Goal: Navigation & Orientation: Find specific page/section

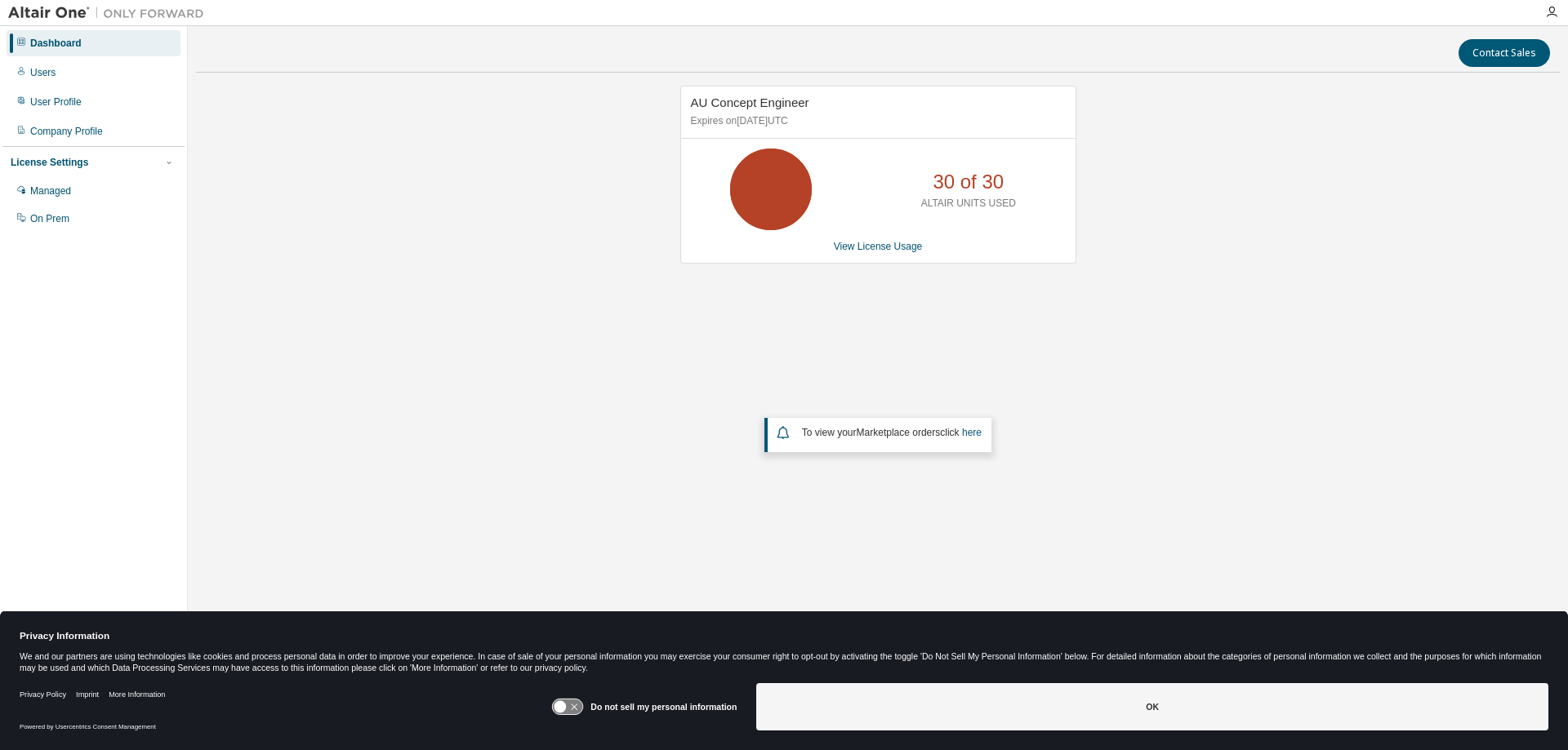
click at [22, 41] on icon at bounding box center [21, 42] width 8 height 8
click at [60, 44] on div "Dashboard" at bounding box center [55, 44] width 51 height 13
click at [44, 187] on div "Managed" at bounding box center [50, 191] width 41 height 13
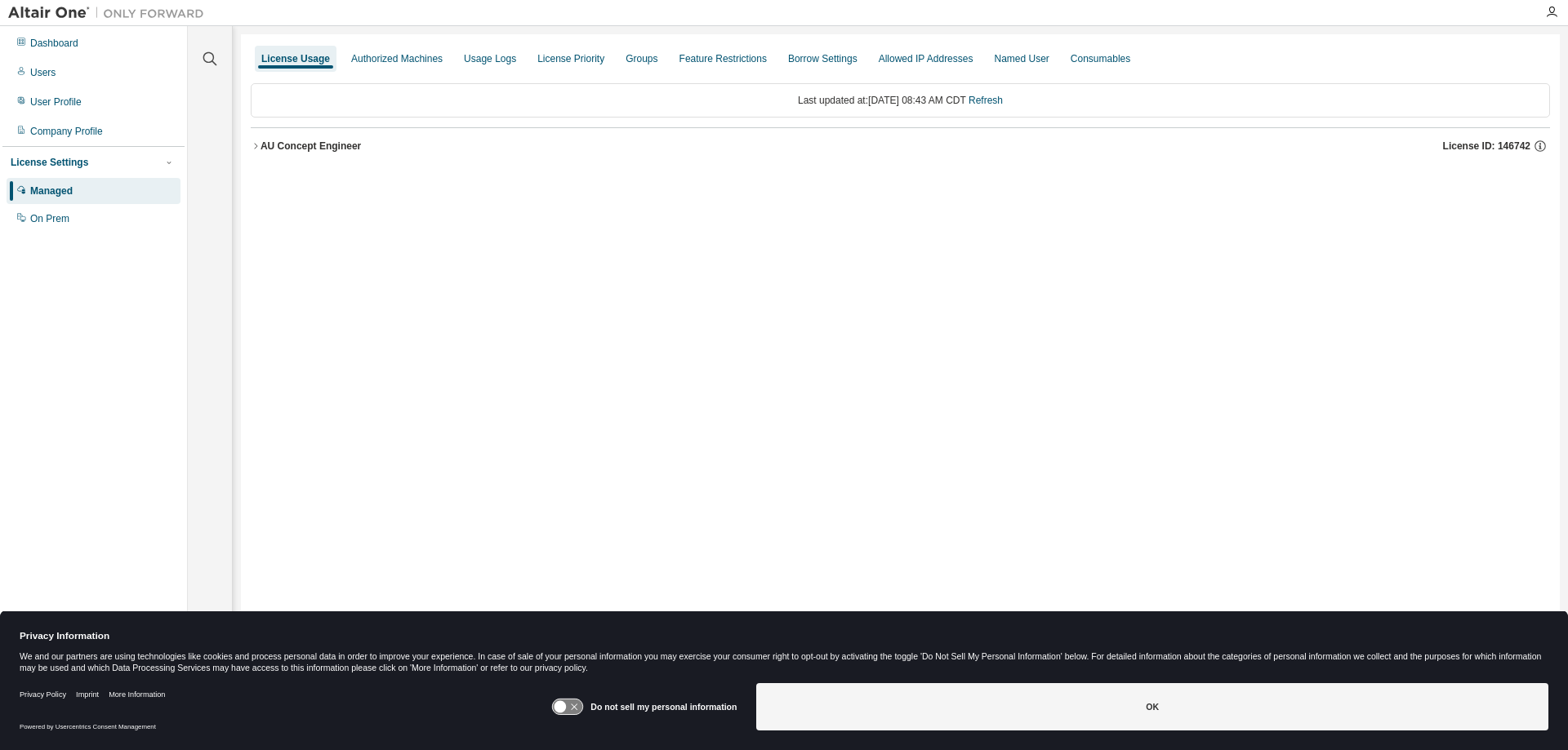
click at [256, 145] on icon "button" at bounding box center [256, 147] width 10 height 10
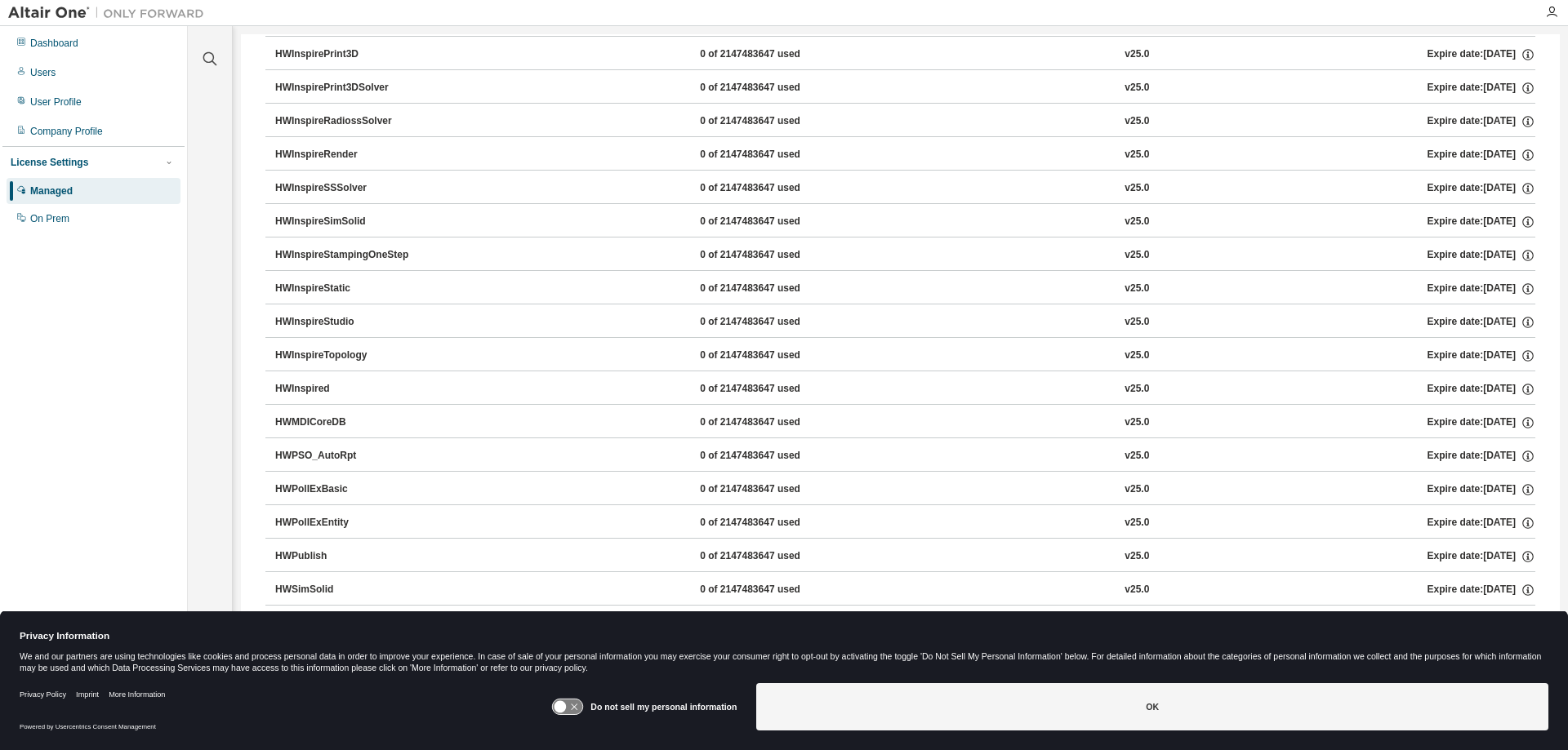
scroll to position [2475, 0]
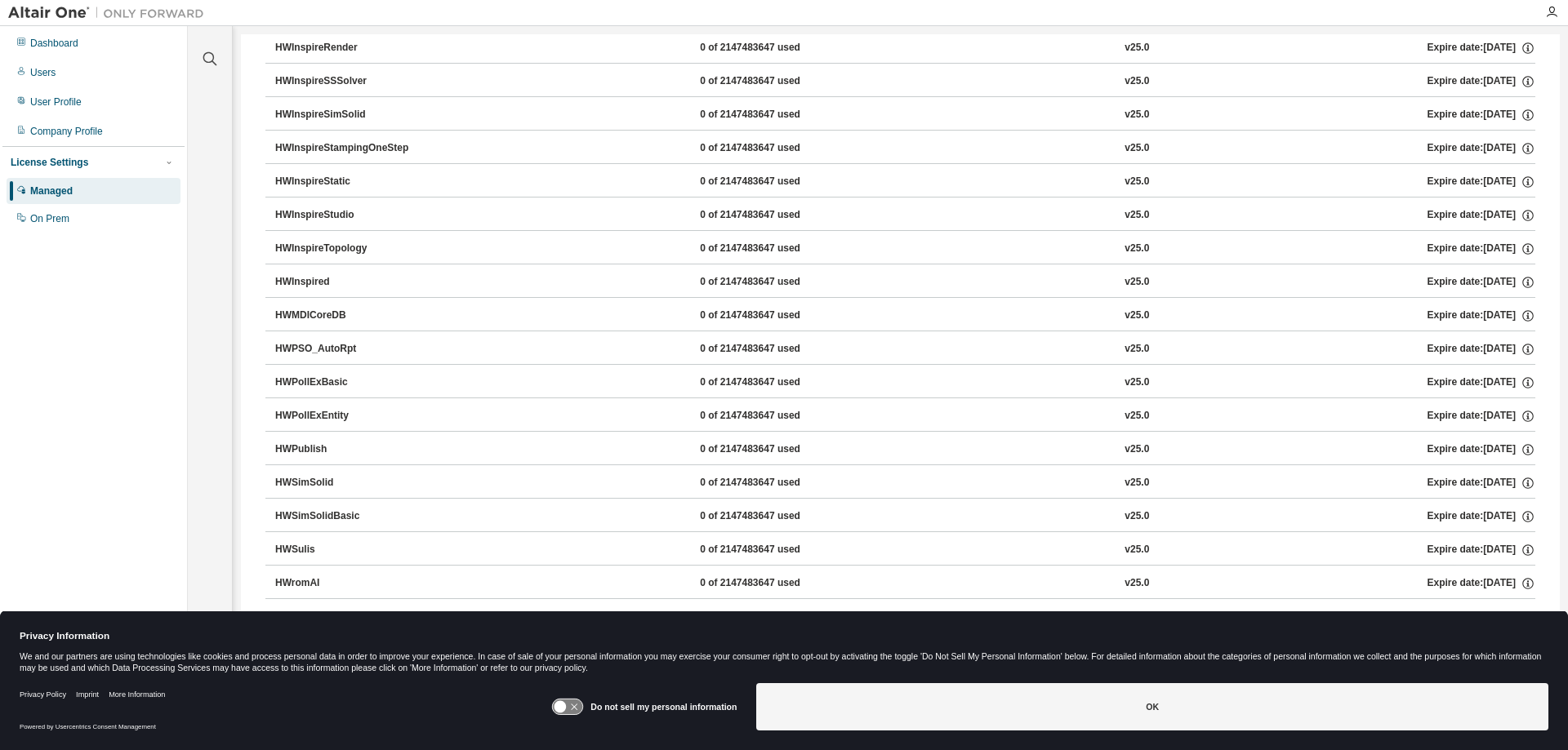
drag, startPoint x: 308, startPoint y: 447, endPoint x: 321, endPoint y: 460, distance: 18.4
click at [310, 447] on div "HWPublish" at bounding box center [348, 450] width 147 height 15
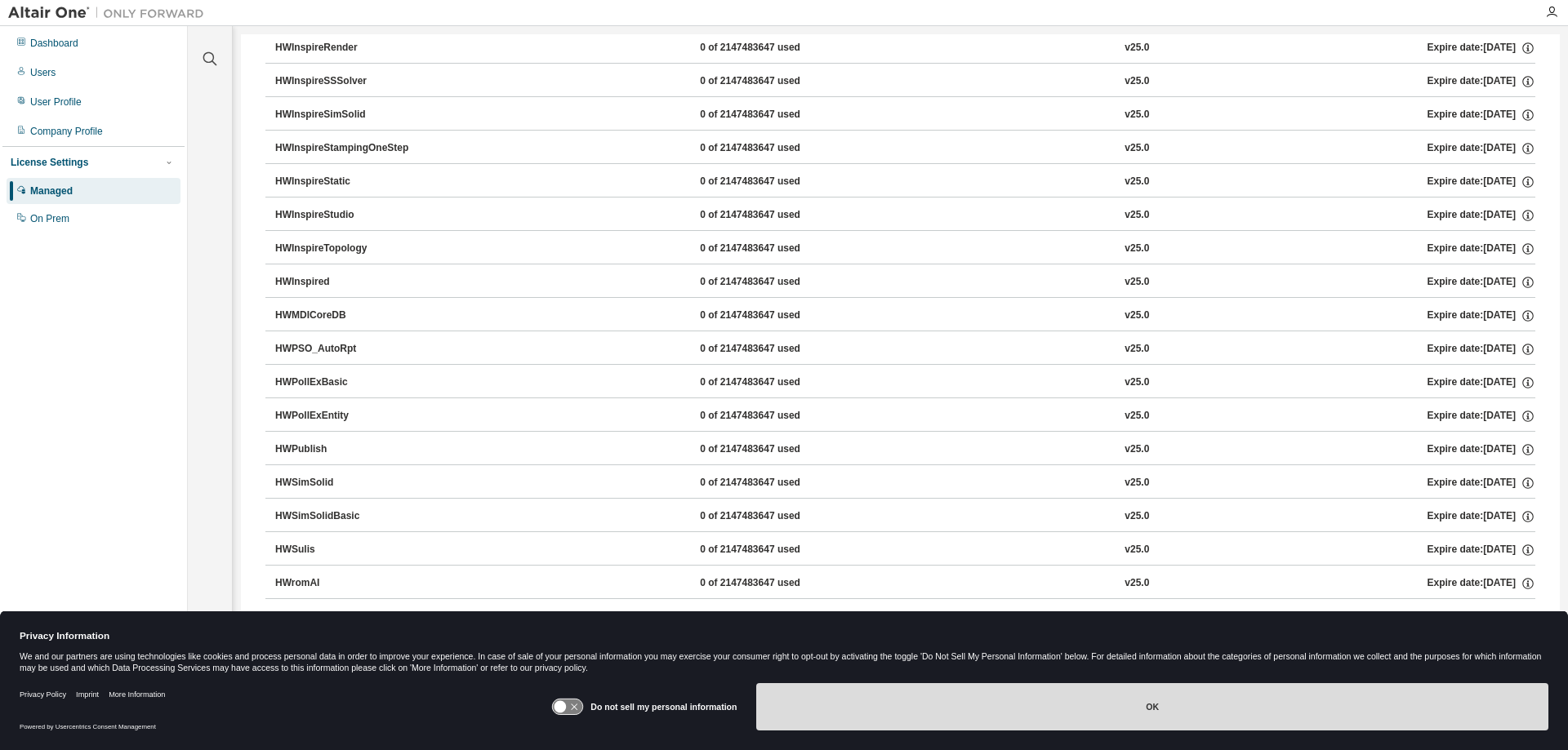
click at [1164, 709] on button "OK" at bounding box center [1151, 707] width 792 height 48
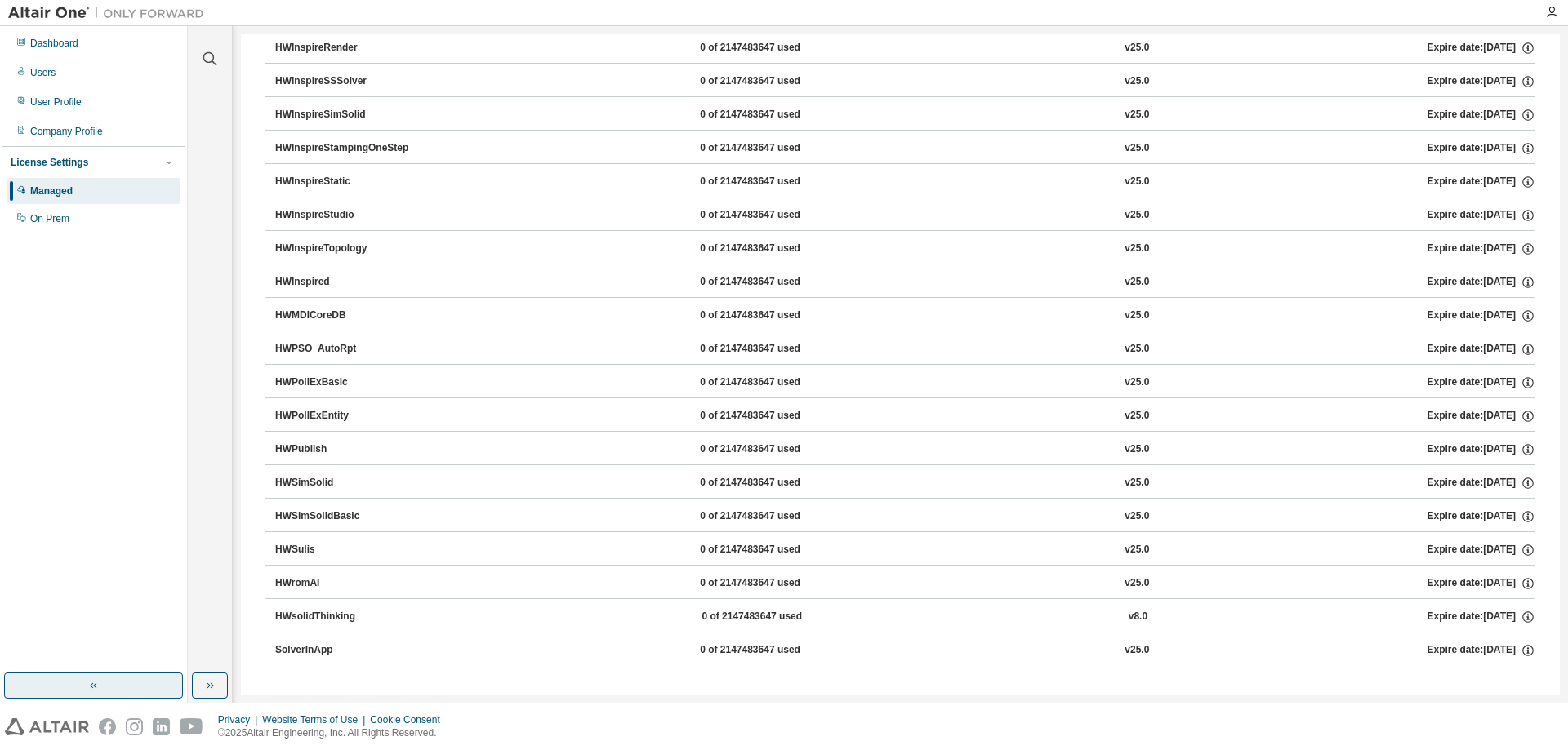
click at [80, 688] on button "button" at bounding box center [93, 685] width 179 height 26
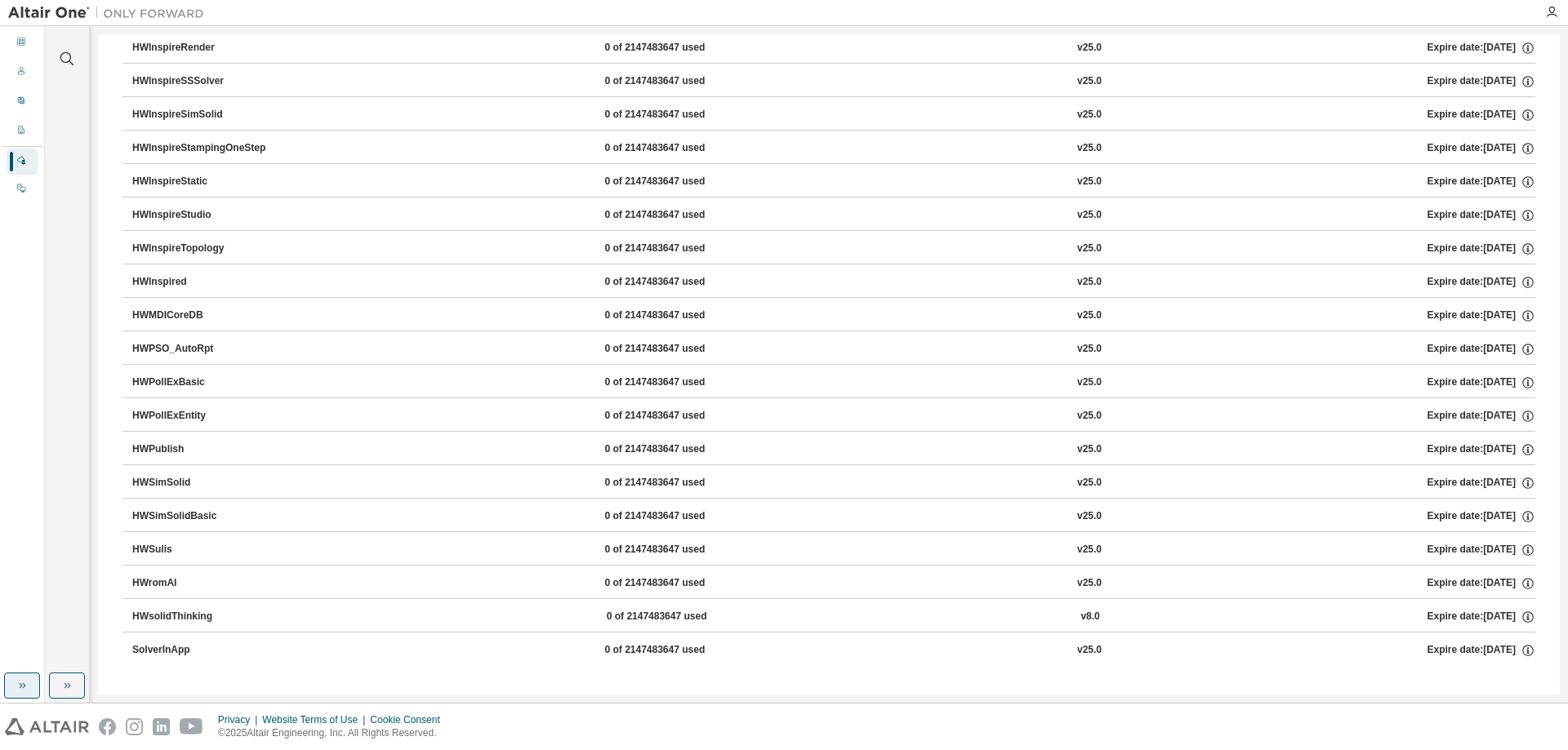
click at [80, 688] on button "button" at bounding box center [66, 685] width 36 height 26
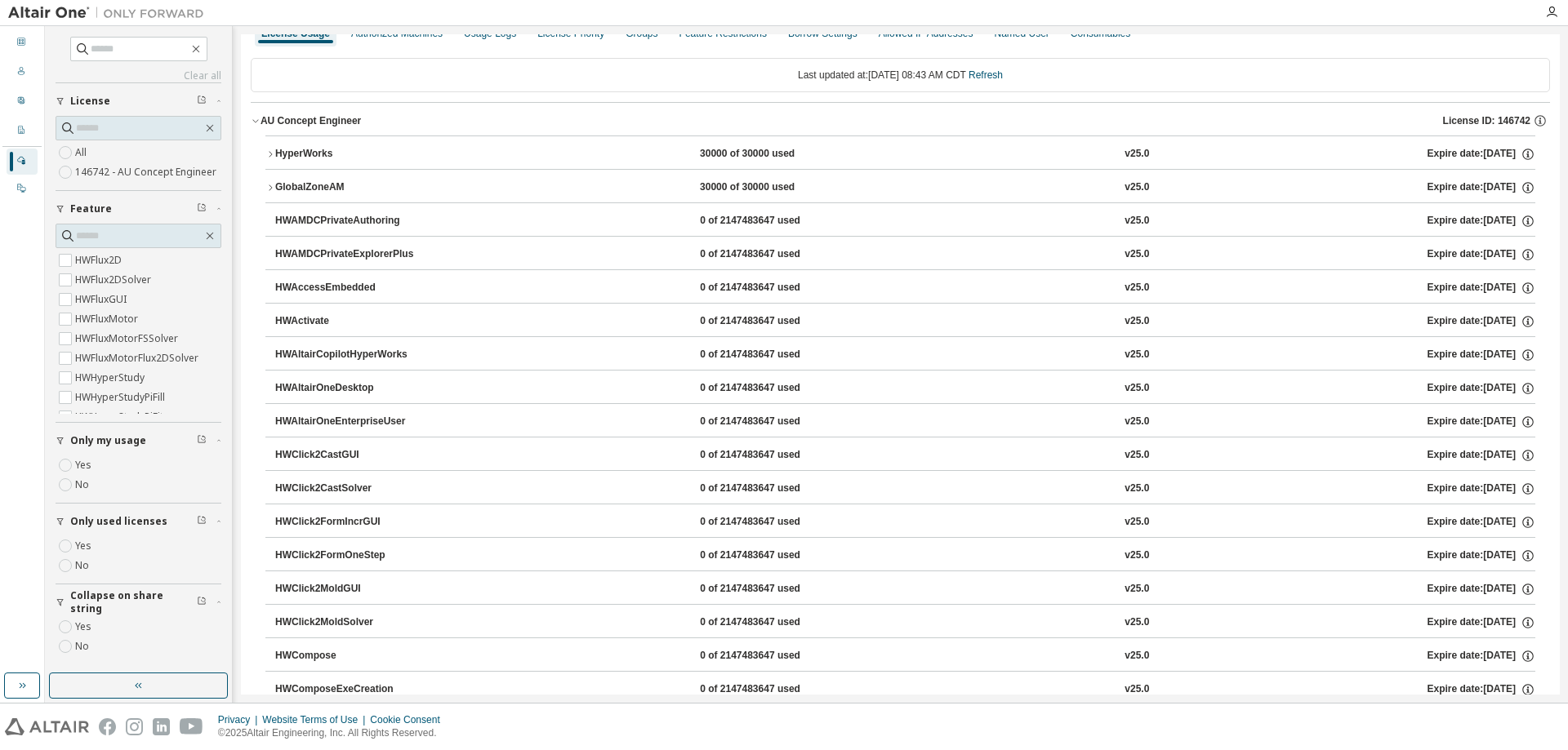
scroll to position [0, 0]
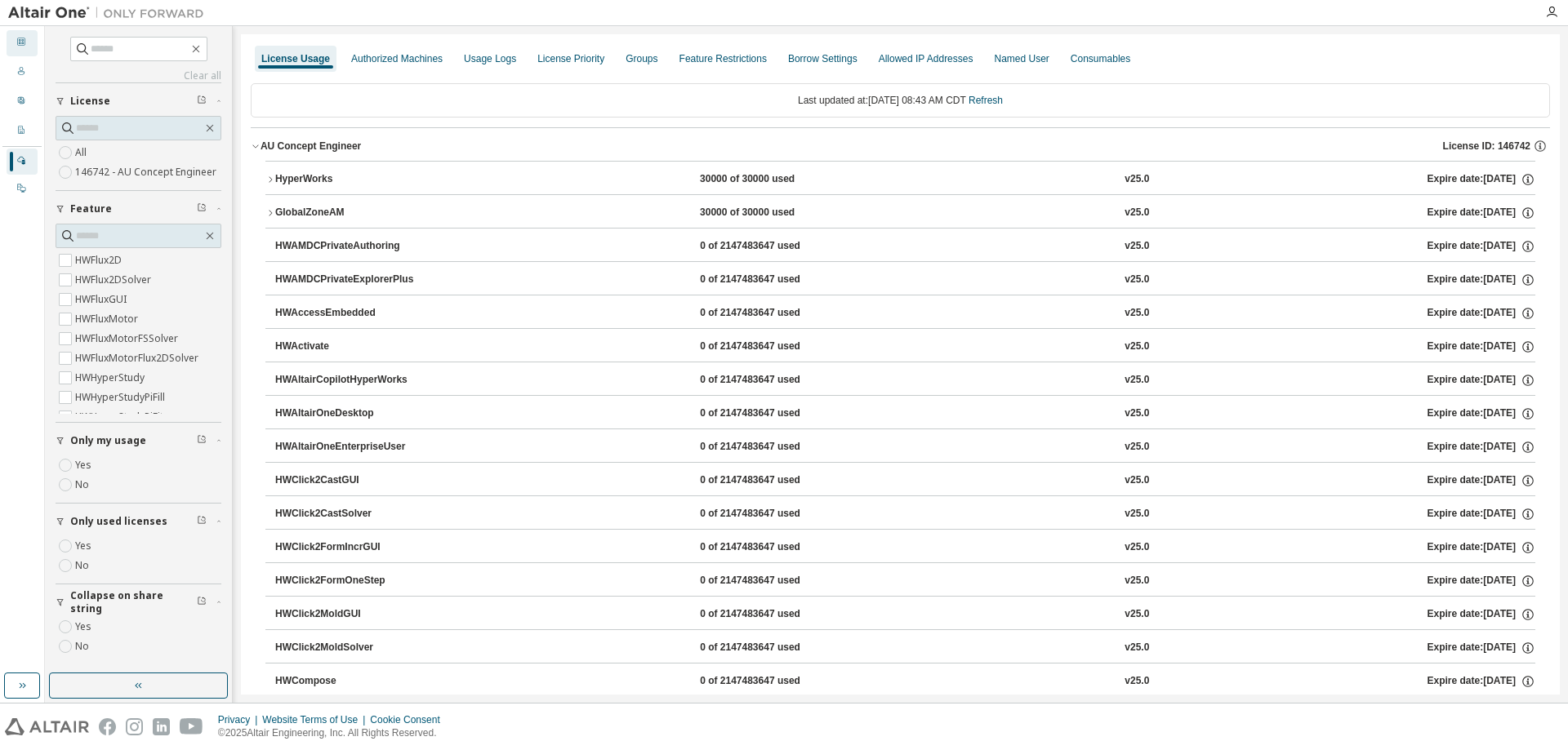
click at [24, 44] on icon at bounding box center [21, 42] width 10 height 10
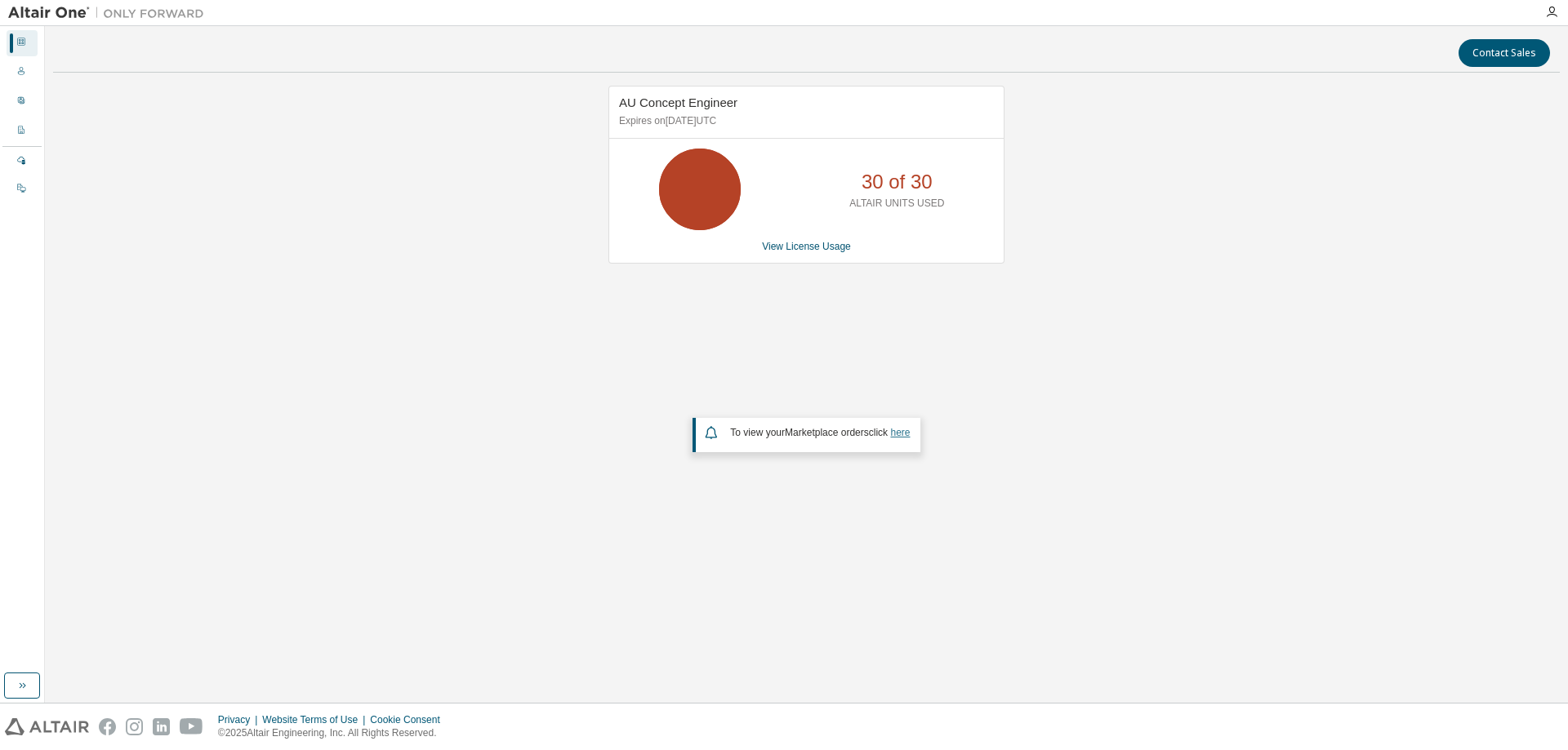
click at [902, 436] on link "here" at bounding box center [899, 433] width 19 height 12
